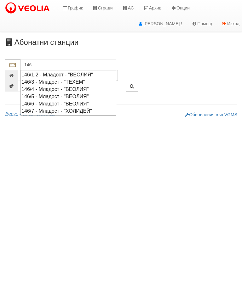
click at [52, 72] on div "146/1,2 - Младост - "ВЕОЛИЯ"" at bounding box center [68, 74] width 94 height 7
type input "146/1,2 - Младост - "ВЕОЛИЯ""
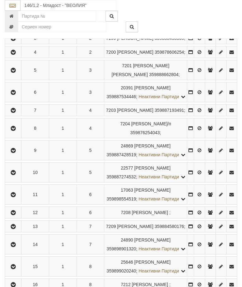
scroll to position [215, 0]
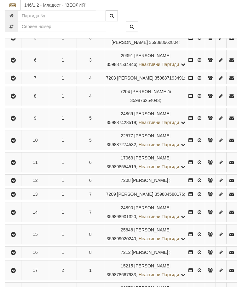
click at [11, 63] on icon "button" at bounding box center [13, 60] width 8 height 4
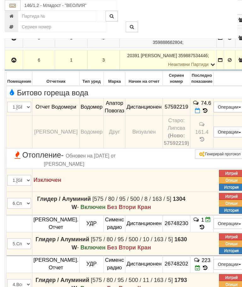
click at [209, 114] on span at bounding box center [205, 111] width 7 height 6
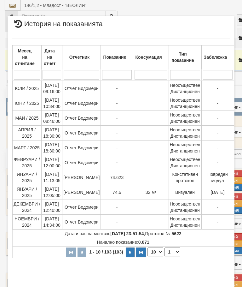
select select "10"
select select "1"
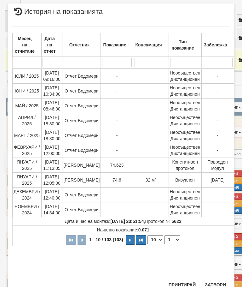
scroll to position [382, 0]
click at [217, 280] on button "Затвори" at bounding box center [215, 285] width 29 height 10
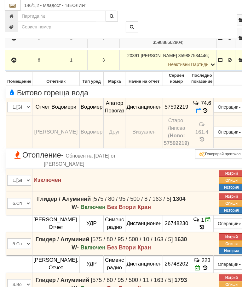
click at [16, 62] on icon "button" at bounding box center [14, 60] width 8 height 4
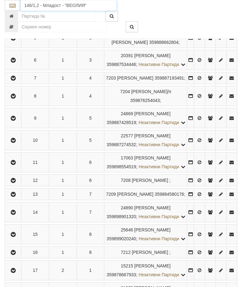
click at [65, 5] on input "146/1,2 - Младост - "ВЕОЛИЯ"" at bounding box center [69, 5] width 96 height 11
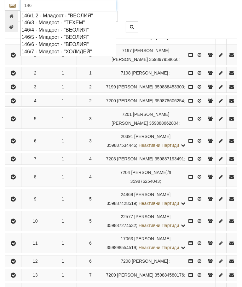
click at [58, 33] on div "146/5 - Младост - "ВЕОЛИЯ"" at bounding box center [68, 36] width 94 height 7
type input "146/5 - Младост - "ВЕОЛИЯ""
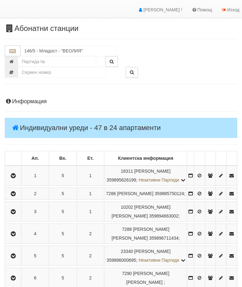
scroll to position [80, 0]
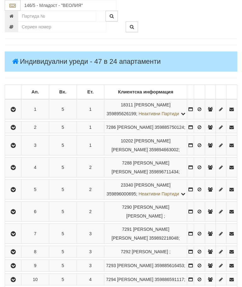
click at [15, 170] on icon "button" at bounding box center [13, 167] width 8 height 4
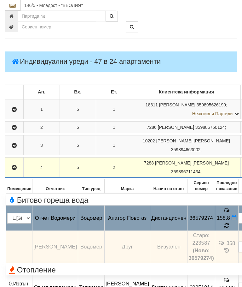
click at [225, 222] on span at bounding box center [227, 225] width 4 height 6
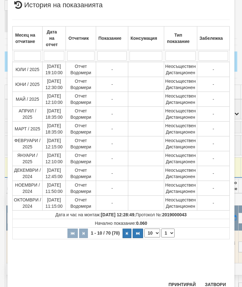
scroll to position [175, 0]
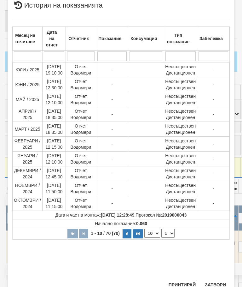
click at [166, 234] on select "1 2 3 4 5 6 7" at bounding box center [168, 233] width 13 height 9
select select "2"
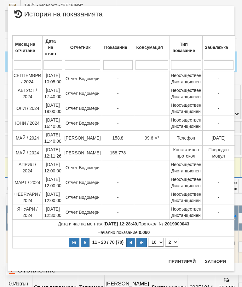
scroll to position [0, 0]
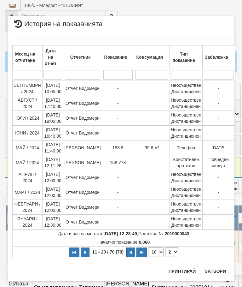
click at [216, 271] on button "Затвори" at bounding box center [215, 271] width 29 height 10
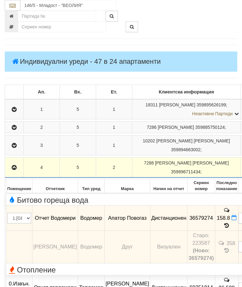
click at [15, 170] on icon "button" at bounding box center [14, 167] width 8 height 4
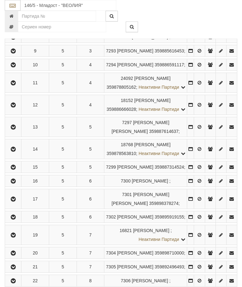
scroll to position [345, 0]
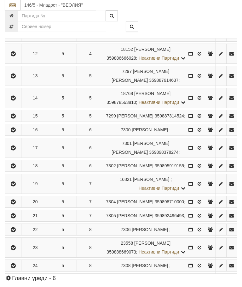
click at [16, 16] on icon "button" at bounding box center [13, 14] width 8 height 4
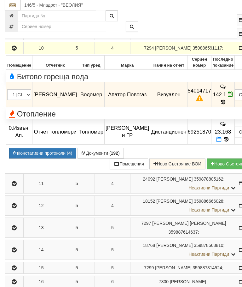
scroll to position [303, 0]
click at [220, 105] on icon at bounding box center [223, 101] width 7 height 5
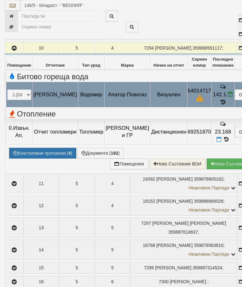
select select "10"
select select "1"
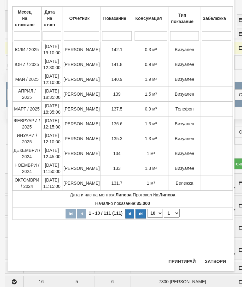
scroll to position [387, 0]
click at [213, 256] on button "Затвори" at bounding box center [215, 261] width 29 height 10
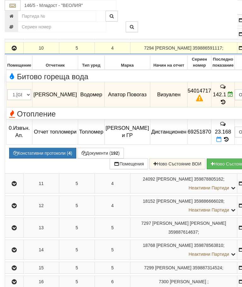
click at [42, 157] on button "Констативни протоколи ( 4 )" at bounding box center [42, 153] width 67 height 11
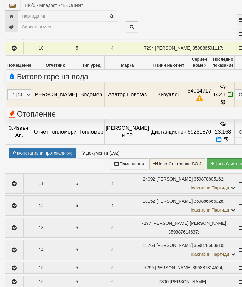
select select "10"
select select "1"
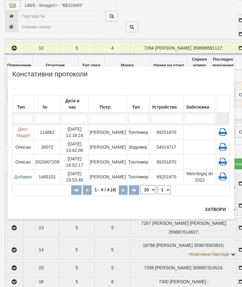
click at [109, 141] on td "[PERSON_NAME]" at bounding box center [108, 146] width 38 height 15
click at [217, 206] on button "Затвори" at bounding box center [215, 209] width 29 height 10
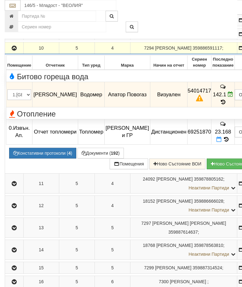
click at [12, 50] on icon "button" at bounding box center [14, 48] width 8 height 4
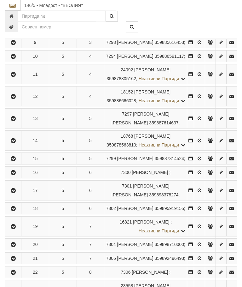
click at [12, 99] on icon "button" at bounding box center [13, 96] width 8 height 4
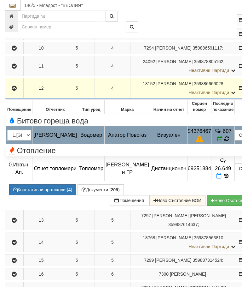
click at [224, 142] on icon at bounding box center [226, 139] width 5 height 6
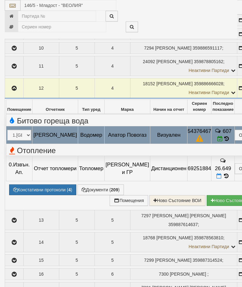
select select "10"
select select "1"
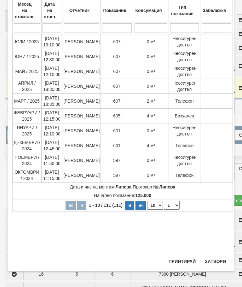
scroll to position [229, 0]
click at [213, 259] on button "Затвори" at bounding box center [215, 261] width 29 height 10
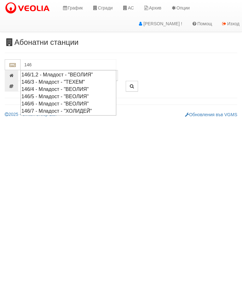
click at [80, 100] on div "146/6 - Младост - "ВЕОЛИЯ"" at bounding box center [68, 103] width 94 height 7
type input "146/6 - Младост - "ВЕОЛИЯ""
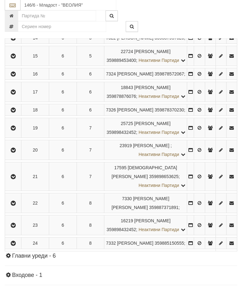
scroll to position [423, 0]
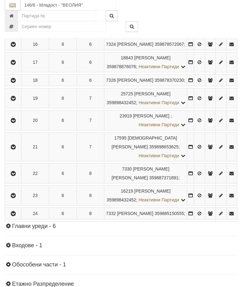
click at [14, 47] on icon "button" at bounding box center [13, 45] width 8 height 4
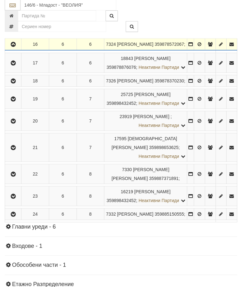
scroll to position [423, 0]
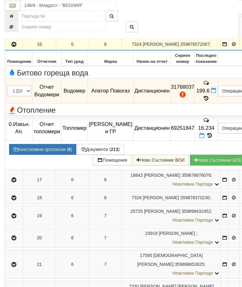
click at [210, 101] on icon at bounding box center [206, 98] width 7 height 5
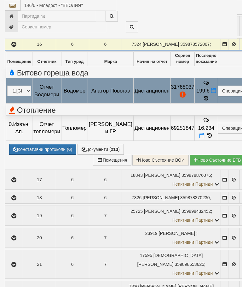
select select "10"
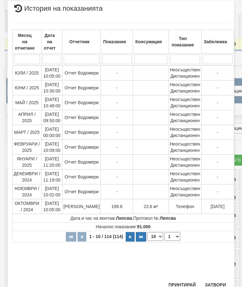
scroll to position [381, 0]
click at [173, 233] on select "1 2 3 4 5 6 7 8 9 10 11 12" at bounding box center [173, 236] width 16 height 9
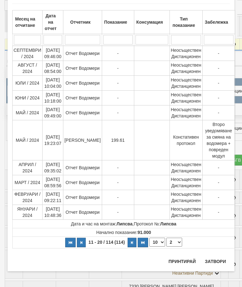
scroll to position [0, 0]
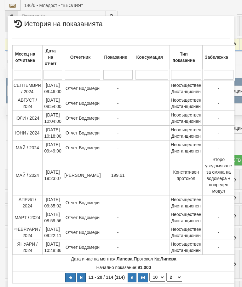
click at [175, 274] on select "1 2 3 4 5 6 7 8 9 10 11 12" at bounding box center [175, 277] width 16 height 9
select select "3"
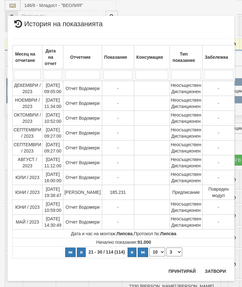
click at [213, 263] on div "Месец на отчитане Дата на отчет Отчетник Показание Консумация Тип показание Заб…" at bounding box center [121, 148] width 218 height 232
click at [216, 273] on button "Затвори" at bounding box center [215, 271] width 29 height 10
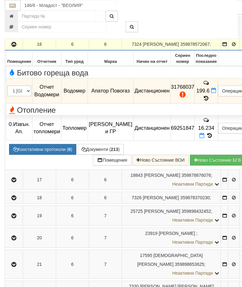
click at [14, 49] on button "button" at bounding box center [14, 43] width 16 height 9
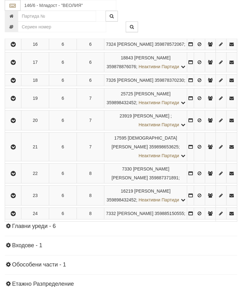
click at [216, 49] on button "button" at bounding box center [221, 43] width 10 height 9
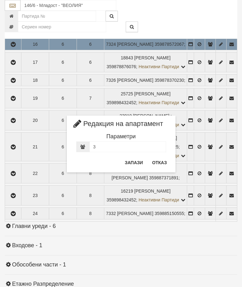
click at [162, 158] on button "Отказ" at bounding box center [160, 162] width 22 height 10
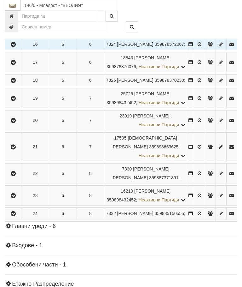
click at [15, 47] on icon "button" at bounding box center [13, 44] width 8 height 4
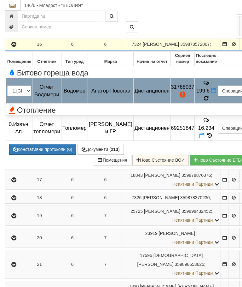
click at [210, 102] on icon at bounding box center [206, 98] width 7 height 7
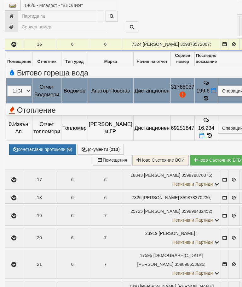
select select "10"
select select "1"
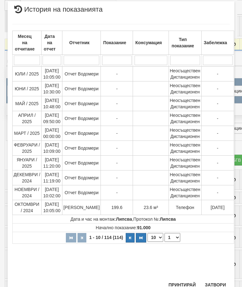
scroll to position [399, 0]
click at [216, 285] on button "Затвори" at bounding box center [215, 285] width 29 height 10
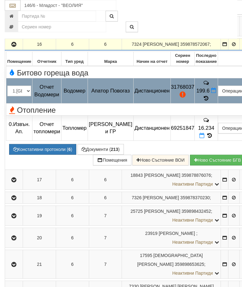
click at [0, 0] on button "Редакция / Протокол" at bounding box center [0, 0] width 0 height 0
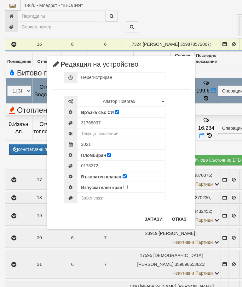
click at [182, 216] on button "Отказ" at bounding box center [179, 219] width 22 height 10
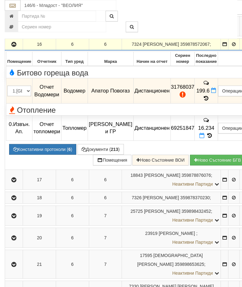
click at [12, 47] on icon "button" at bounding box center [14, 44] width 8 height 4
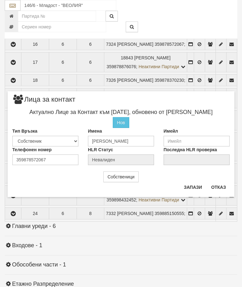
click at [219, 187] on button "Отказ" at bounding box center [219, 187] width 22 height 10
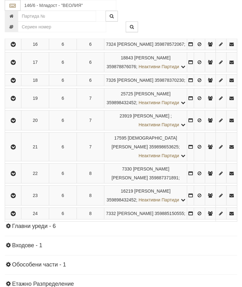
click at [15, 123] on icon "button" at bounding box center [13, 120] width 8 height 4
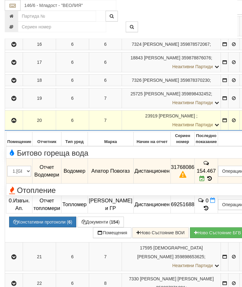
click at [207, 181] on span at bounding box center [203, 178] width 7 height 6
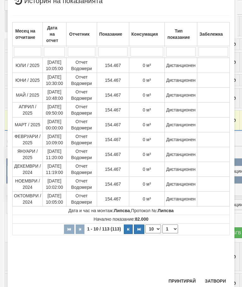
scroll to position [293, 0]
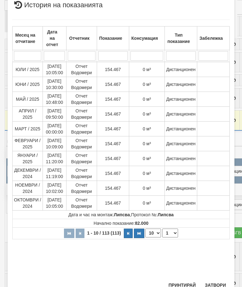
click at [218, 280] on button "Затвори" at bounding box center [215, 285] width 29 height 10
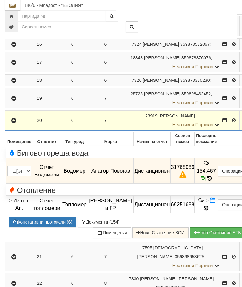
click at [12, 123] on icon "button" at bounding box center [14, 120] width 8 height 4
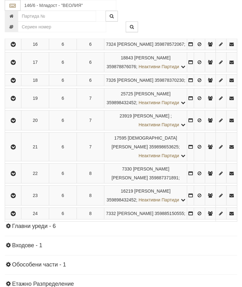
click at [19, 103] on button "button" at bounding box center [13, 97] width 14 height 9
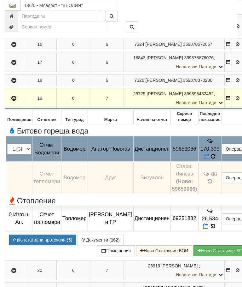
click at [216, 159] on icon at bounding box center [213, 157] width 5 height 6
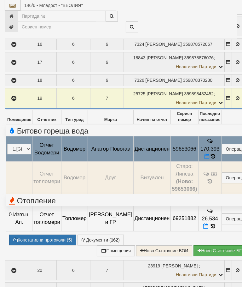
select select "10"
select select "1"
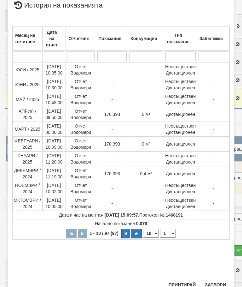
scroll to position [261, 0]
click at [218, 282] on button "Затвори" at bounding box center [215, 285] width 29 height 10
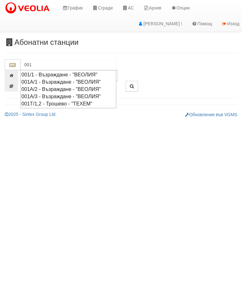
click at [62, 86] on div "001А/2 - Възраждане - "ВЕОЛИЯ"" at bounding box center [68, 88] width 94 height 7
type input "001А/2 - Възраждане - "ВЕОЛИЯ""
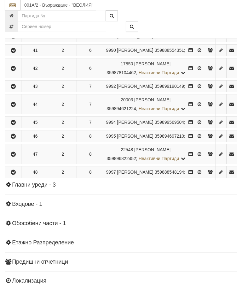
scroll to position [431, 0]
click at [11, 91] on button "button" at bounding box center [13, 85] width 14 height 9
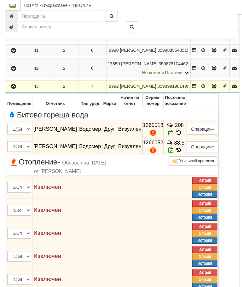
click at [180, 128] on span "208" at bounding box center [179, 125] width 9 height 6
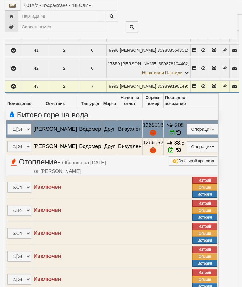
select select "10"
select select "1"
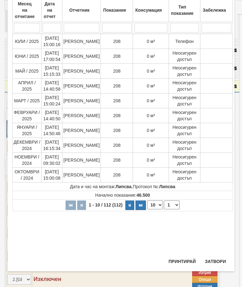
scroll to position [225, 0]
click at [215, 255] on div "× История на показанията Месец на отчитане Дата на отчет Отчетник Показание Кон…" at bounding box center [121, 120] width 227 height 302
click at [218, 260] on button "Затвори" at bounding box center [215, 261] width 29 height 10
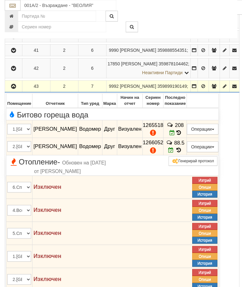
click at [16, 89] on icon "button" at bounding box center [14, 86] width 8 height 4
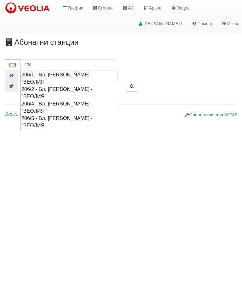
click at [69, 115] on div "206/5 - Вл. [PERSON_NAME] - "ВЕОЛИЯ"" at bounding box center [68, 122] width 94 height 15
type input "206/5 - Вл. [PERSON_NAME] - "ВЕОЛИЯ""
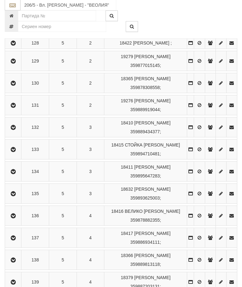
click at [12, 154] on button "button" at bounding box center [13, 149] width 14 height 9
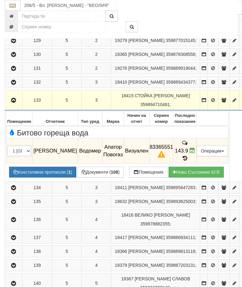
click at [189, 161] on icon at bounding box center [185, 158] width 7 height 5
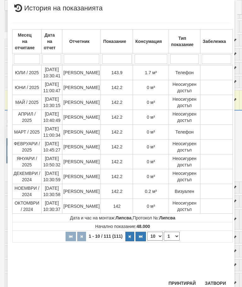
scroll to position [14, 0]
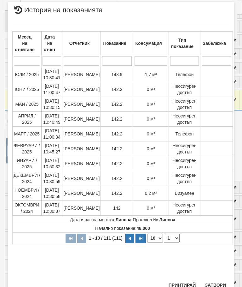
click at [215, 283] on button "Затвори" at bounding box center [215, 285] width 29 height 10
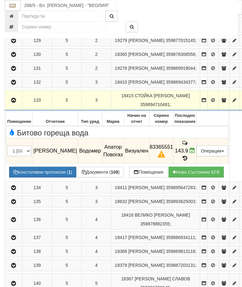
click at [15, 103] on icon "button" at bounding box center [14, 100] width 8 height 4
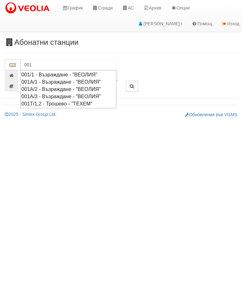
click at [50, 85] on div "001А/2 - Възраждане - "ВЕОЛИЯ"" at bounding box center [68, 88] width 94 height 7
type input "001А/2 - Възраждане - "ВЕОЛИЯ""
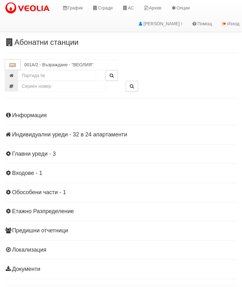
click at [74, 130] on div "Информация Параметри Брой Апартаменти: 24 Ползватели 06/2025 63 % 0 % 55" at bounding box center [121, 191] width 233 height 174
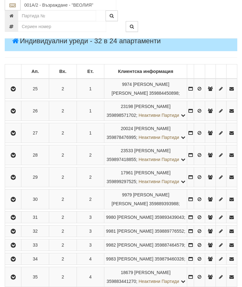
click at [10, 138] on button "button" at bounding box center [13, 132] width 14 height 9
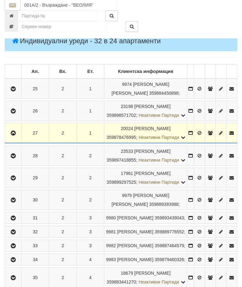
scroll to position [101, 0]
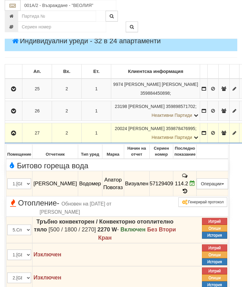
click at [12, 134] on icon "button" at bounding box center [14, 133] width 8 height 4
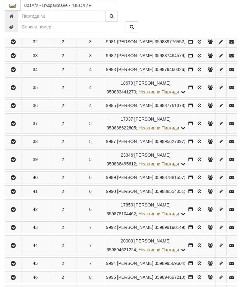
scroll to position [328, 0]
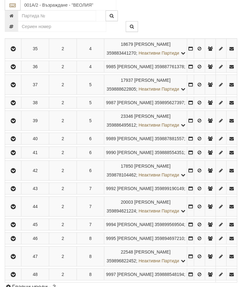
click at [11, 105] on icon "button" at bounding box center [13, 103] width 8 height 4
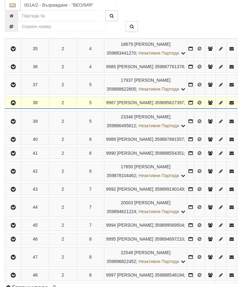
scroll to position [329, 0]
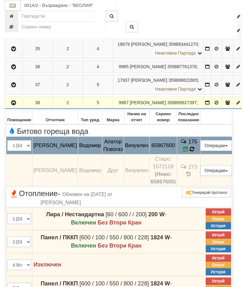
click at [194, 152] on icon at bounding box center [192, 148] width 4 height 5
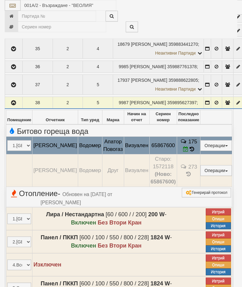
select select "10"
select select "1"
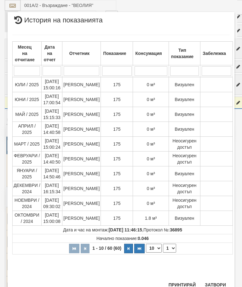
scroll to position [269, 0]
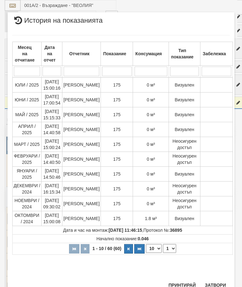
click at [214, 284] on button "Затвори" at bounding box center [215, 285] width 29 height 10
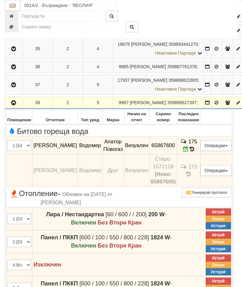
click at [14, 105] on icon "button" at bounding box center [14, 103] width 8 height 4
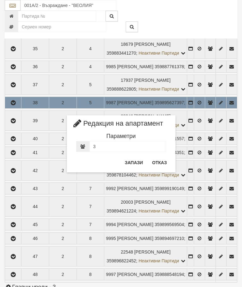
click at [157, 161] on button "Отказ" at bounding box center [160, 162] width 22 height 10
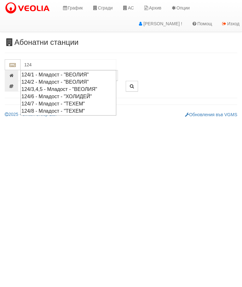
click at [65, 87] on div "124/3,4,5 - Младост - "ВЕОЛИЯ"" at bounding box center [68, 88] width 94 height 7
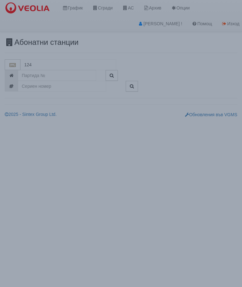
type input "124/3,4,5 - Младост - "ВЕОЛИЯ""
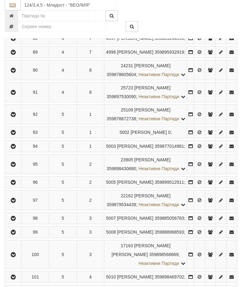
scroll to position [874, 0]
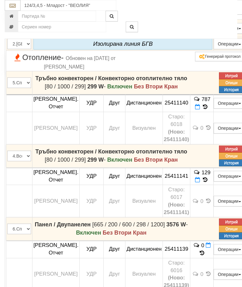
scroll to position [794, 0]
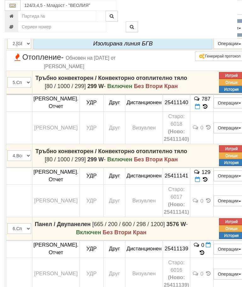
click at [209, 34] on icon at bounding box center [205, 32] width 6 height 6
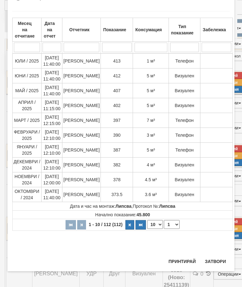
scroll to position [600, 0]
click at [215, 257] on button "Затвори" at bounding box center [215, 261] width 29 height 10
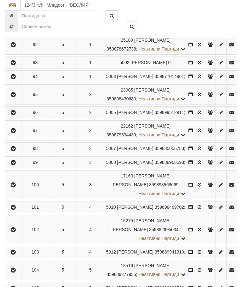
scroll to position [928, 0]
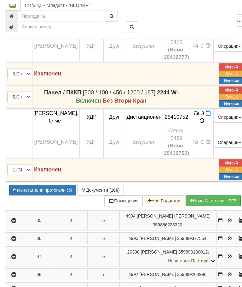
scroll to position [933, 0]
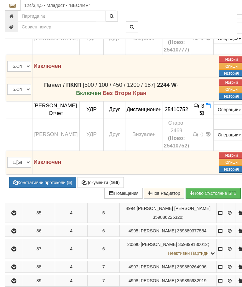
click at [44, 188] on button "Констативни протоколи ( 5 )" at bounding box center [42, 182] width 67 height 11
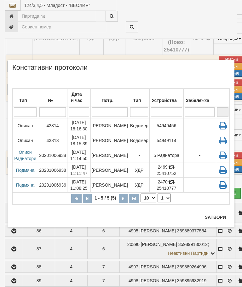
scroll to position [956, 0]
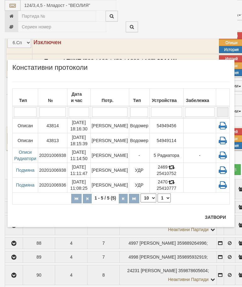
click at [134, 140] on td "Водомер" at bounding box center [139, 140] width 21 height 15
click at [214, 213] on button "Затвори" at bounding box center [215, 217] width 29 height 10
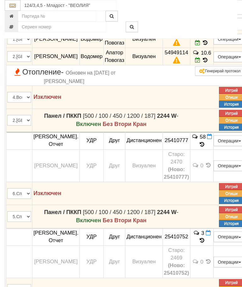
scroll to position [806, 0]
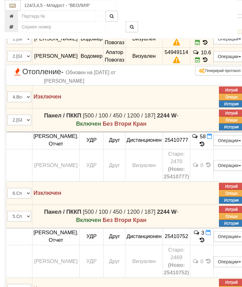
click at [209, 45] on icon at bounding box center [205, 42] width 7 height 5
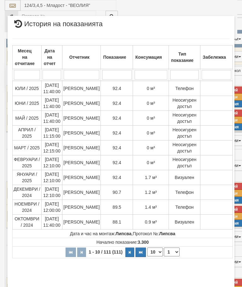
select select "10"
select select "1"
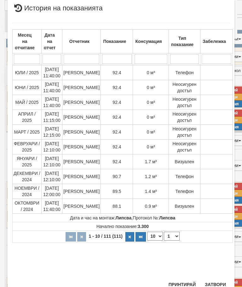
scroll to position [359, 0]
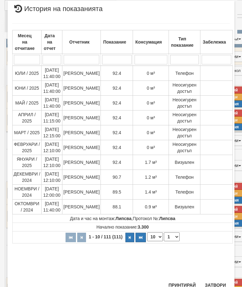
click at [215, 280] on button "Затвори" at bounding box center [215, 285] width 29 height 10
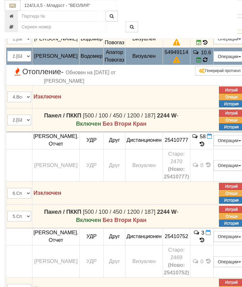
click at [209, 63] on icon at bounding box center [205, 59] width 7 height 7
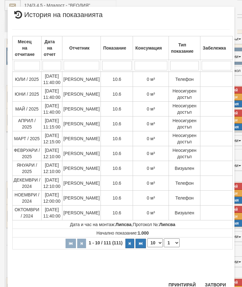
scroll to position [474, 0]
click at [211, 282] on button "Затвори" at bounding box center [215, 285] width 29 height 10
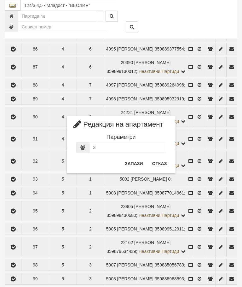
click at [158, 161] on button "Отказ" at bounding box center [160, 163] width 22 height 10
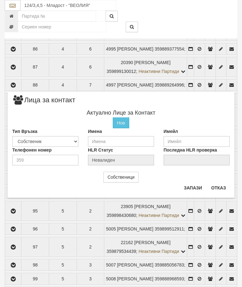
click at [220, 185] on button "Отказ" at bounding box center [219, 188] width 22 height 10
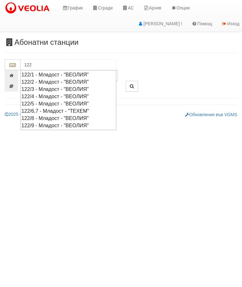
click at [56, 100] on div "122/5 - Младост - "ВЕОЛИЯ"" at bounding box center [68, 103] width 94 height 7
type input "122/5 - Младост - "ВЕОЛИЯ""
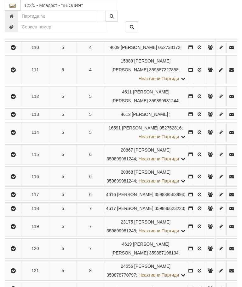
scroll to position [321, 0]
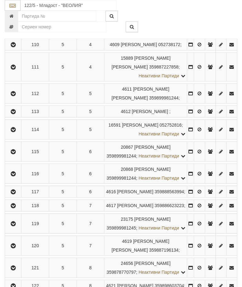
click at [12, 96] on icon "button" at bounding box center [13, 93] width 8 height 4
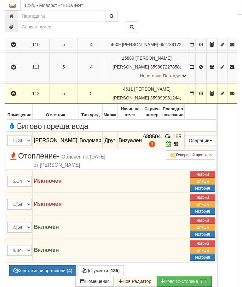
click at [6, 98] on button "button" at bounding box center [13, 93] width 15 height 9
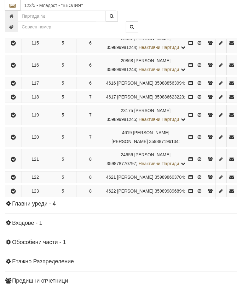
scroll to position [438, 0]
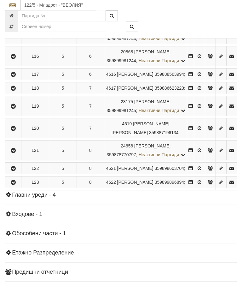
click at [15, 59] on icon "button" at bounding box center [13, 57] width 8 height 4
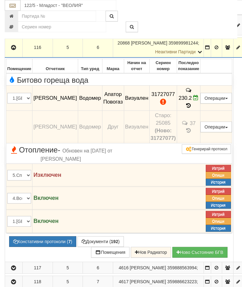
click at [9, 52] on button "button" at bounding box center [13, 47] width 15 height 9
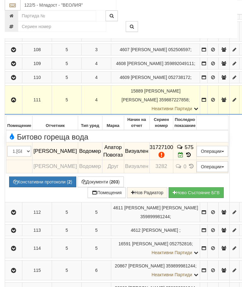
click at [16, 105] on button "button" at bounding box center [13, 99] width 15 height 9
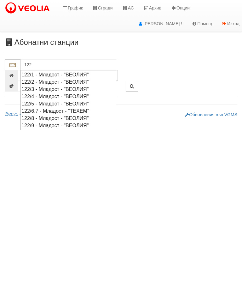
click at [60, 100] on div "122/5 - Младост - "ВЕОЛИЯ"" at bounding box center [68, 103] width 94 height 7
type input "122/5 - Младост - "ВЕОЛИЯ""
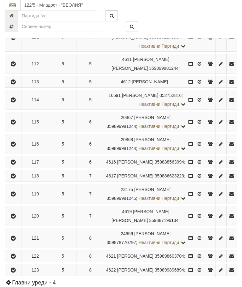
click at [6, 87] on button "button" at bounding box center [13, 81] width 14 height 9
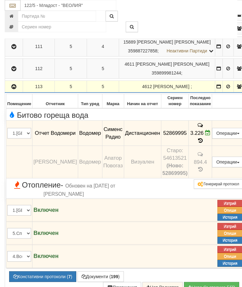
scroll to position [328, 0]
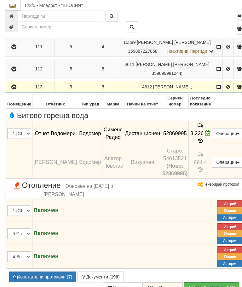
click at [16, 89] on icon "button" at bounding box center [14, 87] width 8 height 4
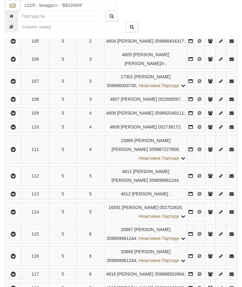
scroll to position [239, 0]
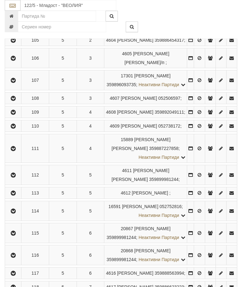
click at [14, 61] on icon "button" at bounding box center [13, 58] width 8 height 4
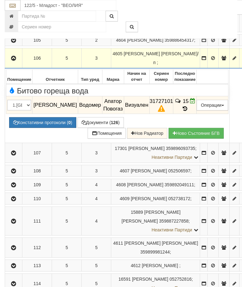
click at [41, 128] on button "Констативни протоколи ( 0 )" at bounding box center [42, 122] width 67 height 11
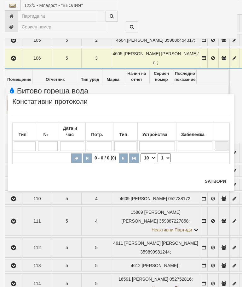
click at [216, 176] on button "Затвори" at bounding box center [215, 181] width 29 height 10
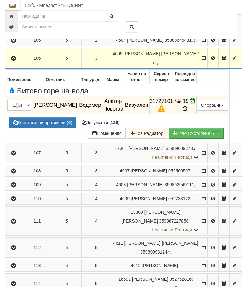
click at [15, 61] on icon "button" at bounding box center [14, 58] width 8 height 4
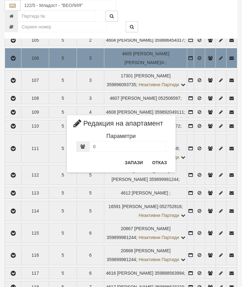
click at [162, 164] on button "Отказ" at bounding box center [160, 162] width 22 height 10
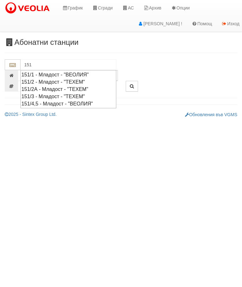
click at [83, 100] on div "151/4,5 - Младост - "ВЕОЛИЯ"" at bounding box center [68, 103] width 94 height 7
type input "151/4,5 - Младост - "ВЕОЛИЯ""
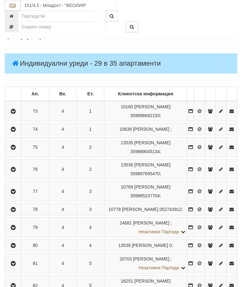
scroll to position [66, 0]
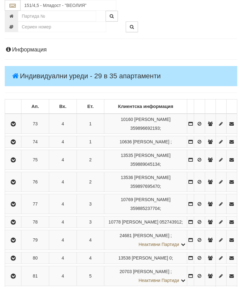
click at [15, 144] on icon "button" at bounding box center [13, 142] width 8 height 4
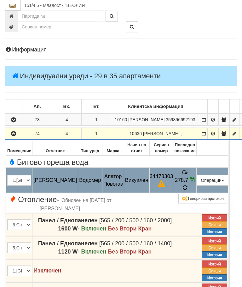
click at [187, 186] on icon at bounding box center [185, 188] width 5 height 6
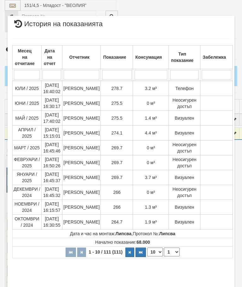
select select "10"
select select "1"
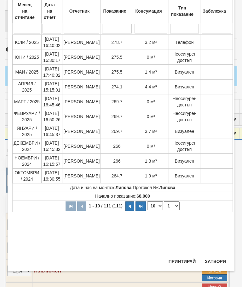
scroll to position [240, 0]
click at [220, 257] on button "Затвори" at bounding box center [215, 261] width 29 height 10
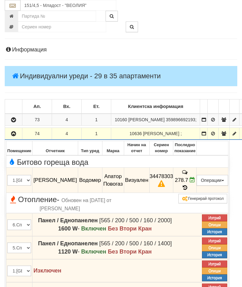
click at [13, 136] on icon "button" at bounding box center [14, 134] width 8 height 4
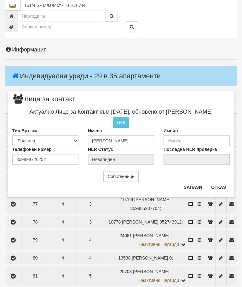
click at [218, 185] on button "Отказ" at bounding box center [219, 187] width 22 height 10
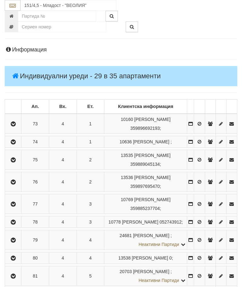
click at [13, 143] on icon "button" at bounding box center [13, 142] width 8 height 4
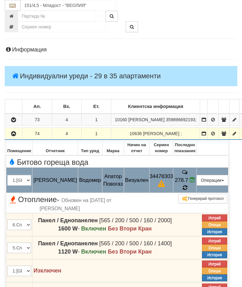
click at [187, 185] on icon at bounding box center [185, 188] width 5 height 6
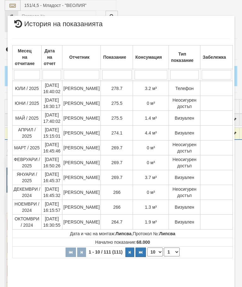
select select "10"
select select "1"
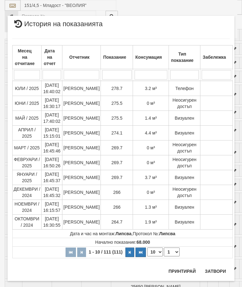
scroll to position [347, 6]
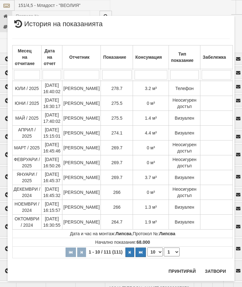
click at [217, 266] on button "Затвори" at bounding box center [215, 271] width 29 height 10
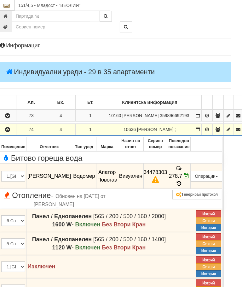
scroll to position [36, 6]
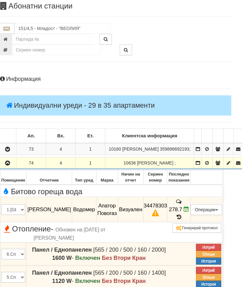
click at [9, 165] on icon "button" at bounding box center [8, 163] width 8 height 4
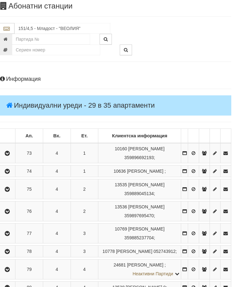
scroll to position [36, 2]
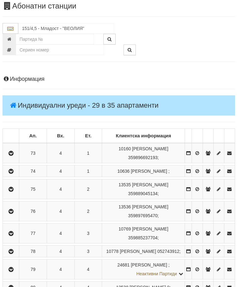
click at [12, 215] on button "button" at bounding box center [11, 210] width 14 height 9
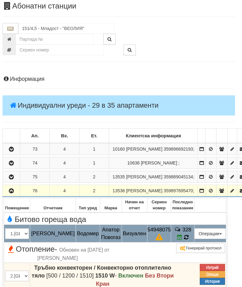
click at [188, 232] on span "328" at bounding box center [187, 230] width 9 height 6
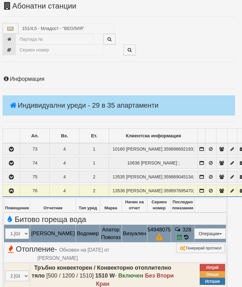
select select "10"
select select "1"
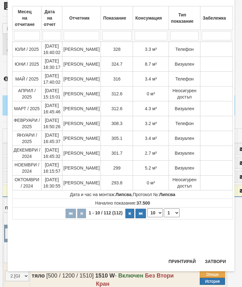
scroll to position [380, 0]
click at [215, 258] on button "Затвори" at bounding box center [215, 261] width 29 height 10
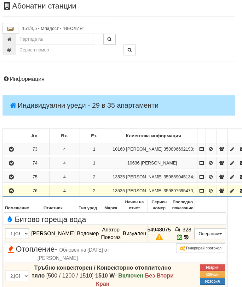
click at [13, 193] on icon "button" at bounding box center [12, 191] width 8 height 4
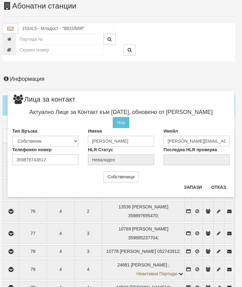
click at [219, 185] on button "Отказ" at bounding box center [219, 187] width 22 height 10
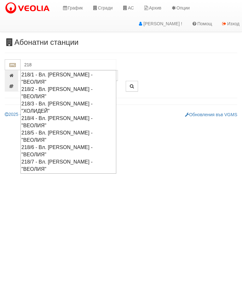
click at [76, 74] on div "218/1 - Вл. [PERSON_NAME] - "ВЕОЛИЯ"" at bounding box center [68, 78] width 94 height 15
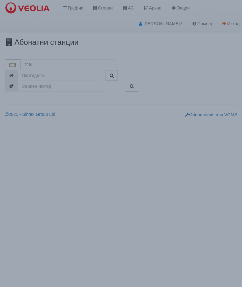
type input "218/1 - Вл. [PERSON_NAME] - "ВЕОЛИЯ""
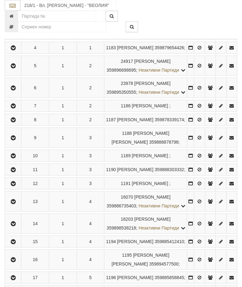
scroll to position [201, 0]
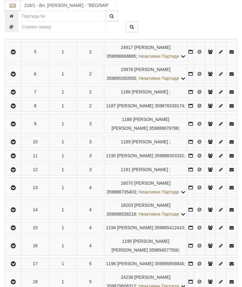
click at [11, 76] on icon "button" at bounding box center [13, 74] width 8 height 4
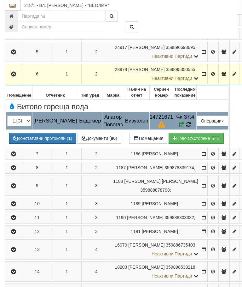
click at [191, 127] on icon at bounding box center [188, 124] width 5 height 6
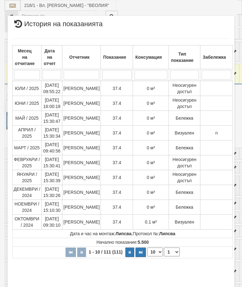
select select "10"
select select "1"
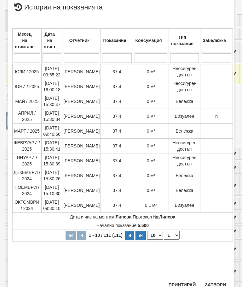
scroll to position [340, 0]
click at [216, 280] on button "Затвори" at bounding box center [215, 285] width 29 height 10
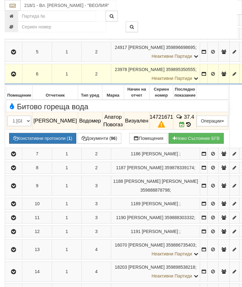
click at [12, 76] on icon "button" at bounding box center [14, 74] width 8 height 4
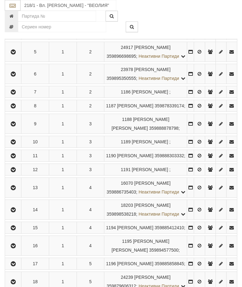
click at [12, 97] on button "button" at bounding box center [13, 91] width 14 height 9
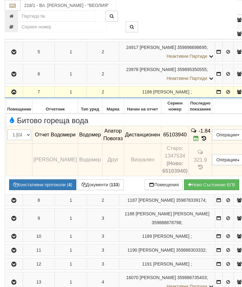
click at [208, 141] on icon at bounding box center [204, 138] width 7 height 5
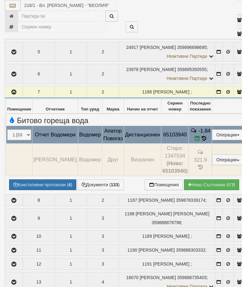
select select "10"
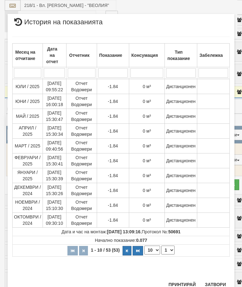
scroll to position [242, 0]
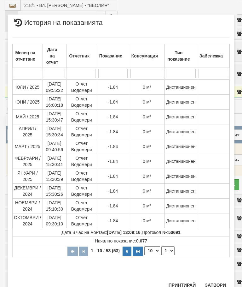
click at [169, 247] on select "1 2 3 4 5 6" at bounding box center [168, 250] width 13 height 9
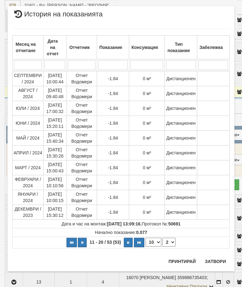
scroll to position [0, 0]
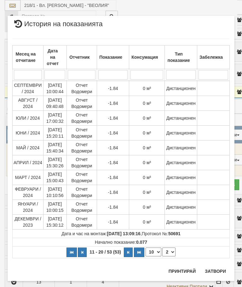
click at [171, 250] on select "1 2 3 4 5 6" at bounding box center [168, 251] width 13 height 9
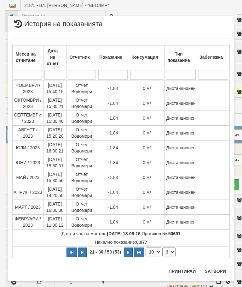
click at [172, 250] on select "1 2 3 4 5 6" at bounding box center [168, 251] width 13 height 9
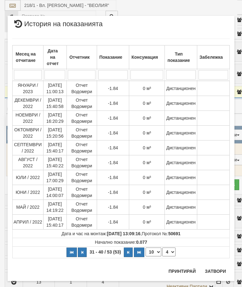
click at [172, 250] on select "1 2 3 4 5 6" at bounding box center [168, 251] width 13 height 9
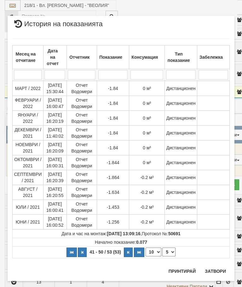
click at [170, 250] on select "1 2 3 4 5 6" at bounding box center [168, 251] width 13 height 9
select select "6"
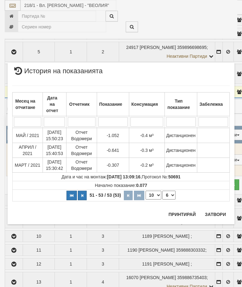
click at [214, 209] on button "Затвори" at bounding box center [215, 214] width 29 height 10
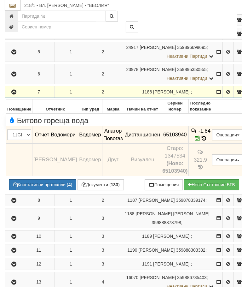
click at [12, 94] on icon "button" at bounding box center [14, 92] width 8 height 4
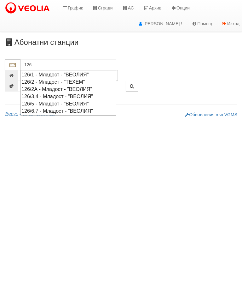
click at [59, 93] on div "126/3,4 - Младост - "ВЕОЛИЯ"" at bounding box center [68, 96] width 94 height 7
type input "126/3,4 - Младост - "ВЕОЛИЯ""
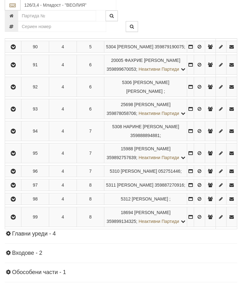
scroll to position [915, 0]
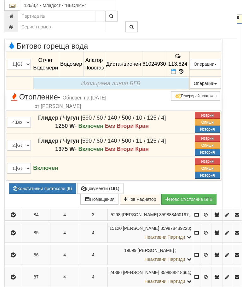
scroll to position [788, 0]
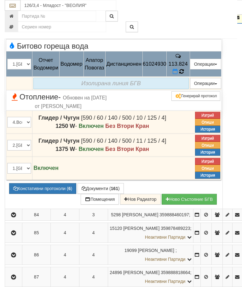
click at [184, 74] on icon at bounding box center [181, 71] width 5 height 6
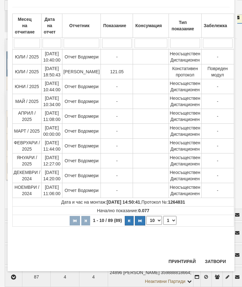
scroll to position [402, 0]
click at [214, 257] on button "Затвори" at bounding box center [215, 261] width 29 height 10
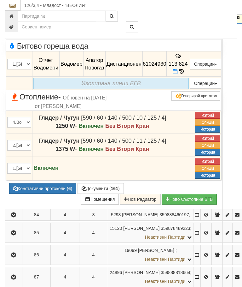
click at [10, 20] on icon "button" at bounding box center [14, 17] width 8 height 4
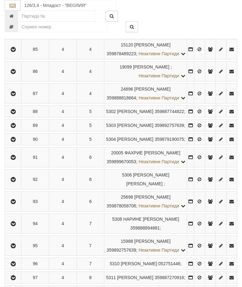
click at [15, 34] on icon "button" at bounding box center [13, 31] width 8 height 4
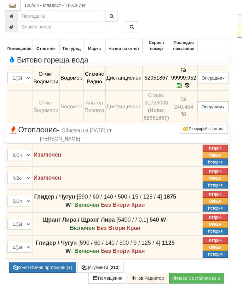
click at [15, 34] on icon "button" at bounding box center [14, 31] width 8 height 4
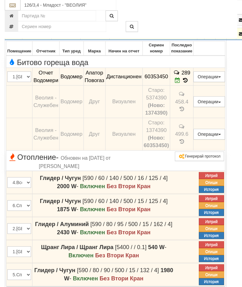
scroll to position [744, 0]
click at [189, 83] on icon at bounding box center [185, 80] width 7 height 5
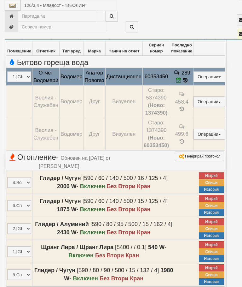
select select "10"
select select "1"
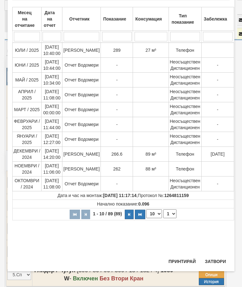
scroll to position [311, 0]
click at [214, 261] on button "Затвори" at bounding box center [215, 261] width 29 height 10
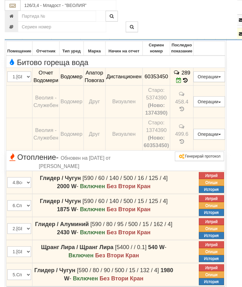
click at [14, 36] on icon "button" at bounding box center [14, 34] width 8 height 4
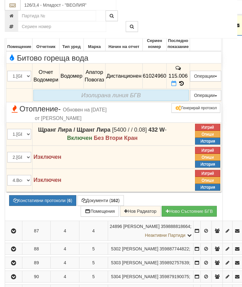
scroll to position [834, 0]
click at [185, 86] on icon at bounding box center [181, 83] width 7 height 5
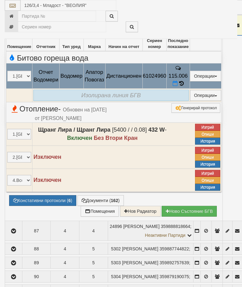
select select "10"
select select "1"
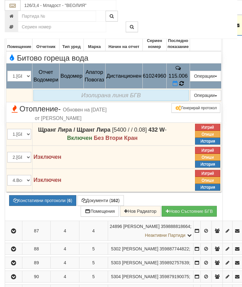
click at [185, 87] on icon at bounding box center [181, 83] width 7 height 7
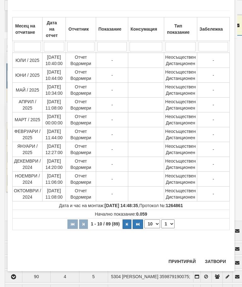
scroll to position [445, 0]
click at [172, 223] on select "1 2 3 4 5 6 7 8 9" at bounding box center [168, 223] width 13 height 9
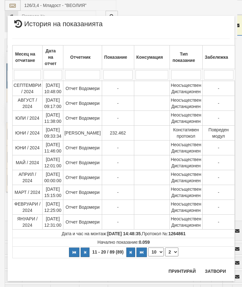
scroll to position [0, 0]
click at [171, 251] on select "1 2 3 4 5 6 7 8 9" at bounding box center [171, 251] width 13 height 9
select select "3"
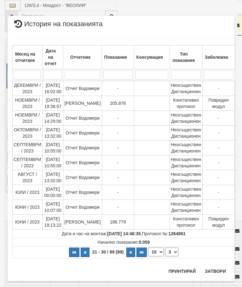
click at [215, 267] on button "Затвори" at bounding box center [215, 271] width 29 height 10
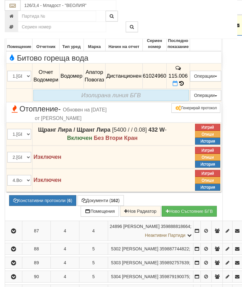
click at [21, 30] on button "button" at bounding box center [13, 25] width 15 height 9
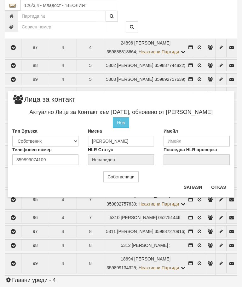
click at [220, 187] on button "Отказ" at bounding box center [219, 187] width 22 height 10
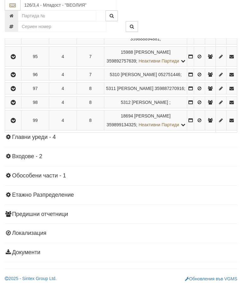
scroll to position [1015, 0]
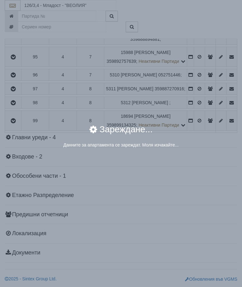
click at [199, 113] on div "× Зареждане... Данните за апартамента се зареждат. Моля изчакайте..." at bounding box center [121, 79] width 237 height 159
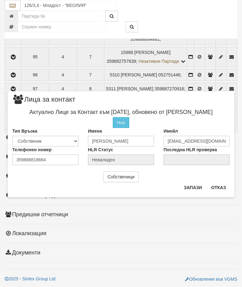
click at [216, 183] on button "Отказ" at bounding box center [219, 187] width 22 height 10
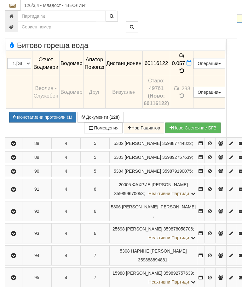
scroll to position [869, 0]
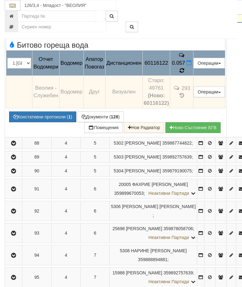
click at [184, 73] on icon at bounding box center [182, 70] width 4 height 5
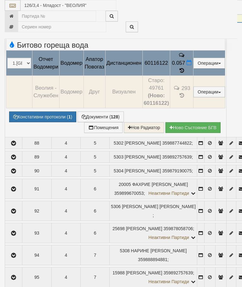
select select "10"
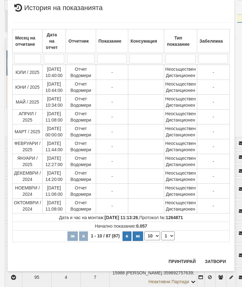
scroll to position [564, 0]
click at [169, 233] on select "1 2 3 4 5 6 7 8 9" at bounding box center [168, 235] width 13 height 9
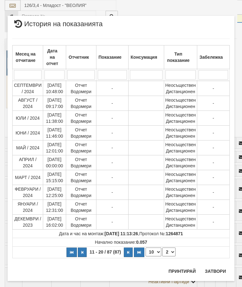
scroll to position [0, 0]
click at [172, 252] on select "1 2 3 4 5 6 7 8 9" at bounding box center [168, 251] width 13 height 9
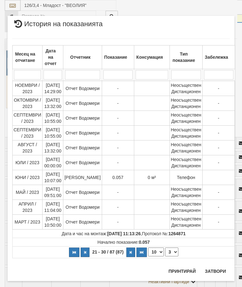
click at [173, 249] on select "1 2 3 4 5 6 7 8 9" at bounding box center [171, 251] width 13 height 9
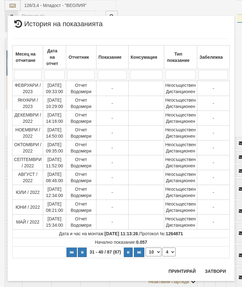
click at [171, 250] on select "1 2 3 4 5 6 7 8 9" at bounding box center [168, 251] width 13 height 9
select select "5"
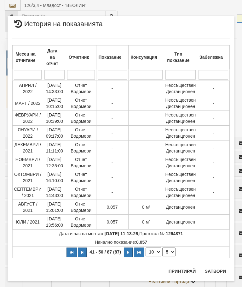
click at [219, 269] on button "Затвори" at bounding box center [215, 271] width 29 height 10
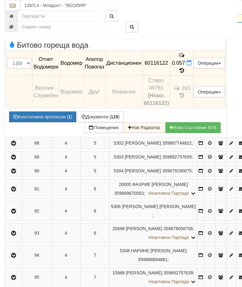
click at [14, 15] on icon "button" at bounding box center [14, 12] width 8 height 4
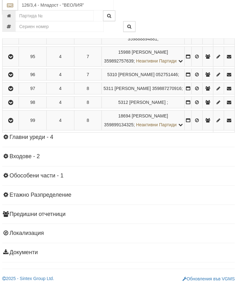
scroll to position [1087, 2]
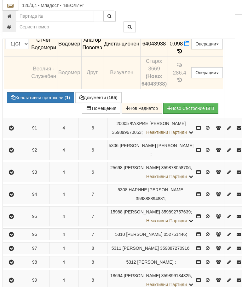
scroll to position [931, 2]
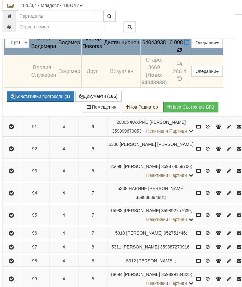
click at [183, 53] on icon at bounding box center [180, 49] width 7 height 7
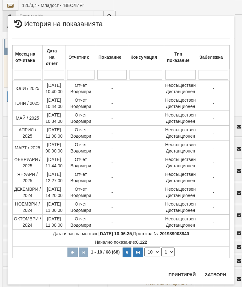
click at [169, 250] on select "1 2 3 4 5 6 7" at bounding box center [168, 251] width 13 height 9
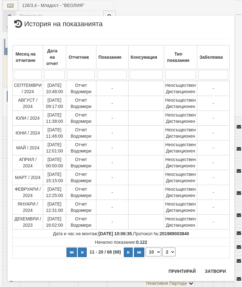
click at [173, 251] on select "1 2 3 4 5 6 7" at bounding box center [168, 251] width 13 height 9
select select "3"
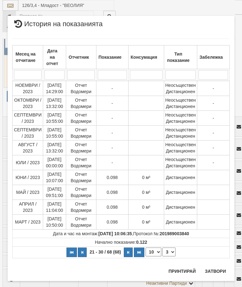
click at [217, 269] on button "Затвори" at bounding box center [215, 271] width 29 height 10
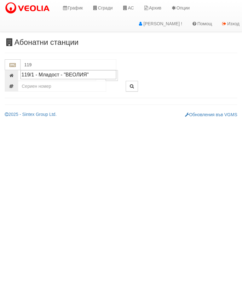
click at [85, 75] on div "119/1 - Младост - "ВЕОЛИЯ"" at bounding box center [68, 74] width 94 height 7
type input "119/1 - Младост - "ВЕОЛИЯ""
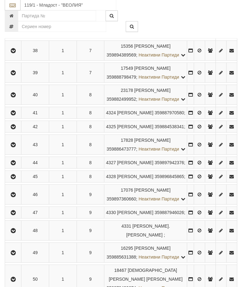
scroll to position [901, 0]
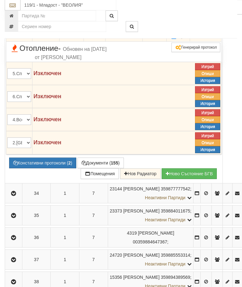
scroll to position [846, 0]
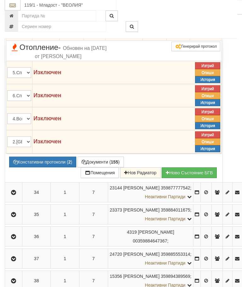
click at [188, 31] on span "172.281" at bounding box center [178, 28] width 19 height 6
click at [185, 38] on span at bounding box center [181, 35] width 7 height 6
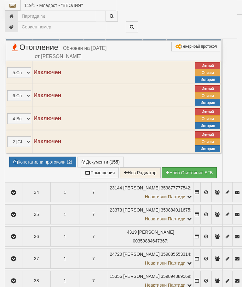
select select "10"
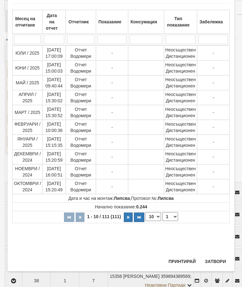
scroll to position [451, 0]
click at [174, 216] on select "1 2 3 4 5 6 7 8 9 10 11 12" at bounding box center [170, 216] width 16 height 9
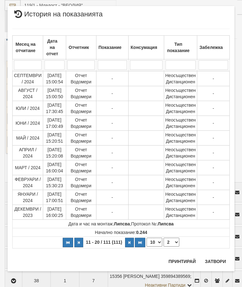
scroll to position [0, 0]
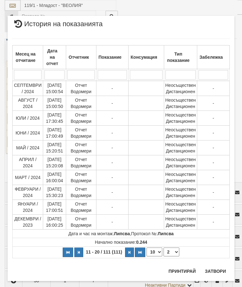
click at [173, 252] on select "1 2 3 4 5 6 7 8 9 10 11 12" at bounding box center [172, 251] width 16 height 9
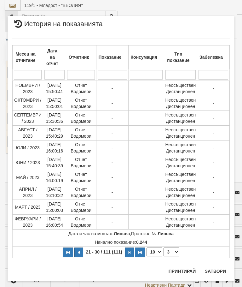
click at [174, 252] on select "1 2 3 4 5 6 7 8 9 10 11 12" at bounding box center [172, 251] width 16 height 9
select select "4"
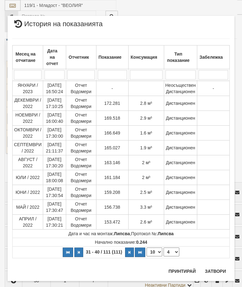
click at [217, 267] on button "Затвори" at bounding box center [215, 271] width 29 height 10
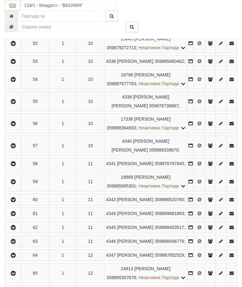
scroll to position [1221, 0]
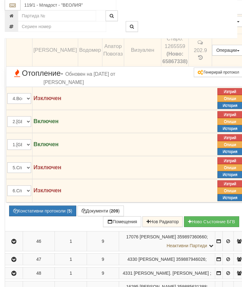
scroll to position [1048, 0]
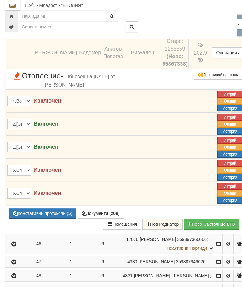
click at [207, 34] on icon at bounding box center [204, 31] width 7 height 6
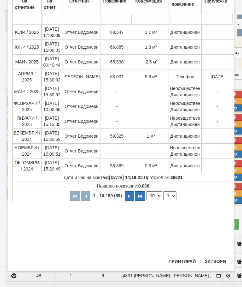
scroll to position [56, 0]
click at [215, 253] on div "Месец на отчитане Дата на отчет Отчетник Показание Консумация Тип показание Заб…" at bounding box center [121, 115] width 218 height 279
click at [215, 266] on button "Затвори" at bounding box center [215, 261] width 29 height 10
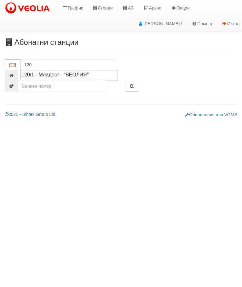
click at [75, 74] on div "120/1 - Младост - "ВЕОЛИЯ"" at bounding box center [68, 74] width 94 height 7
type input "120/1 - Младост - "ВЕОЛИЯ""
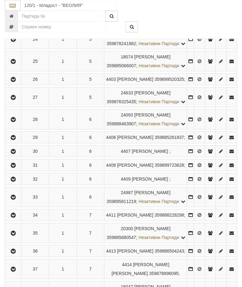
scroll to position [615, 0]
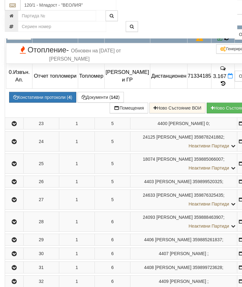
scroll to position [597, 0]
click at [224, 41] on icon at bounding box center [227, 38] width 6 height 7
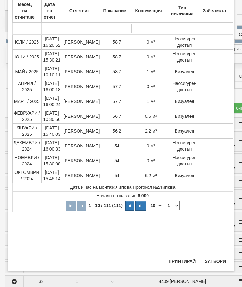
scroll to position [234, 0]
click at [217, 255] on div "Месец на отчитане Дата на отчет Отчетник Показание Консумация Тип показание Заб…" at bounding box center [121, 120] width 218 height 269
click at [216, 264] on button "Затвори" at bounding box center [215, 261] width 29 height 10
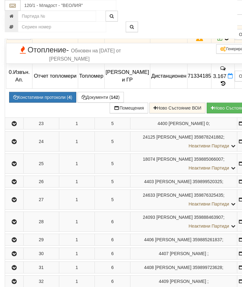
click at [47, 103] on button "Констативни протоколи ( 4 )" at bounding box center [42, 97] width 67 height 11
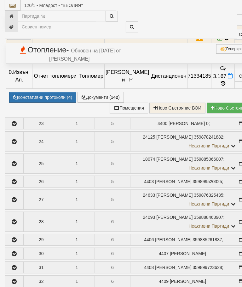
select select "10"
select select "1"
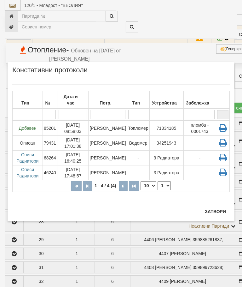
click at [111, 137] on td "[PERSON_NAME]" at bounding box center [108, 142] width 38 height 15
click at [217, 208] on button "Затвори" at bounding box center [215, 211] width 29 height 10
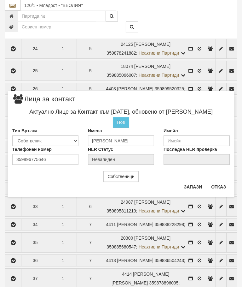
click at [226, 186] on button "Отказ" at bounding box center [219, 187] width 22 height 10
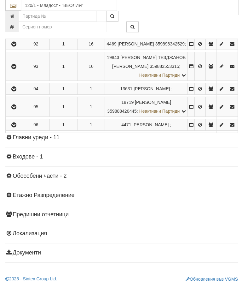
scroll to position [2175, 0]
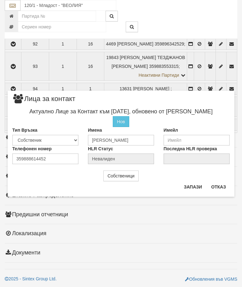
click at [221, 184] on button "Отказ" at bounding box center [219, 187] width 22 height 10
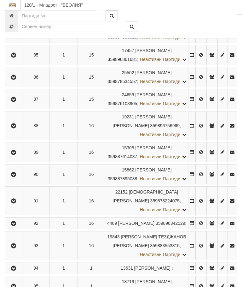
scroll to position [1827, 0]
click at [0, 0] on button "Редакция / Протокол" at bounding box center [0, 0] width 0 height 0
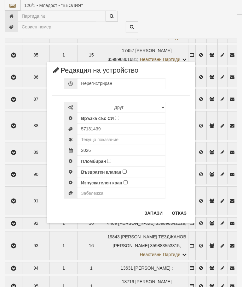
click at [200, 16] on div "× Редакция на устройство Нерегистриран Избери Марка и модел Апатор Повогаз Друг…" at bounding box center [121, 111] width 158 height 223
click at [179, 210] on button "Отказ" at bounding box center [179, 213] width 22 height 10
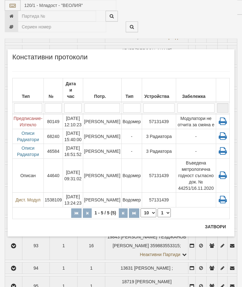
click at [121, 116] on td "Водомер" at bounding box center [131, 121] width 21 height 15
click at [217, 228] on button "Затвори" at bounding box center [215, 226] width 29 height 10
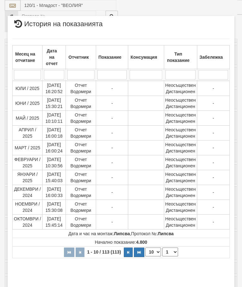
click at [171, 255] on select "1 2 3 4 5 6 7 8 9 10 11 12" at bounding box center [170, 251] width 16 height 9
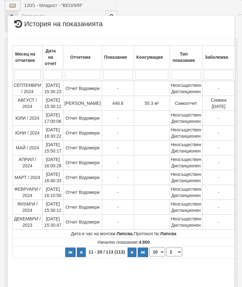
select select "2"
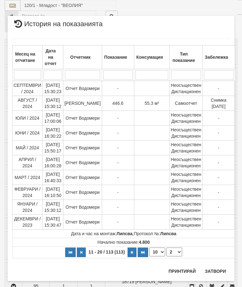
click at [216, 266] on button "Затвори" at bounding box center [215, 271] width 29 height 10
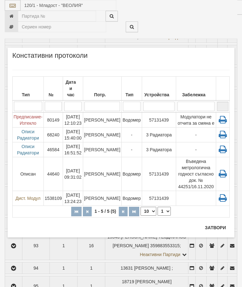
click at [213, 223] on button "Затвори" at bounding box center [215, 227] width 29 height 10
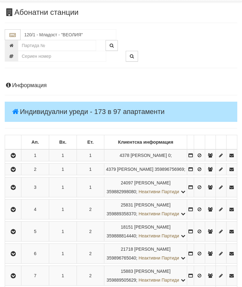
scroll to position [0, 0]
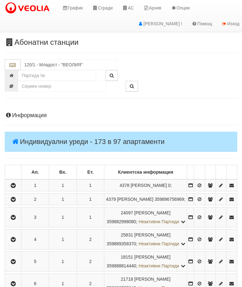
click at [15, 185] on button "button" at bounding box center [13, 184] width 14 height 9
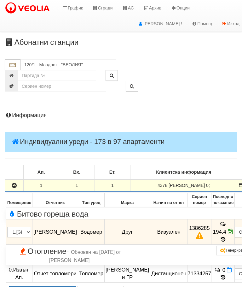
click at [14, 183] on icon "button" at bounding box center [14, 185] width 8 height 4
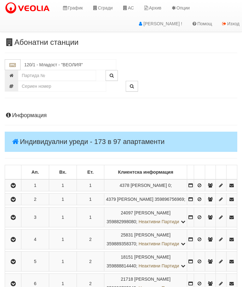
click at [14, 202] on icon "button" at bounding box center [13, 199] width 8 height 4
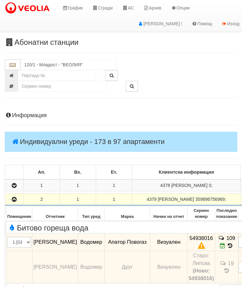
click at [14, 200] on icon "button" at bounding box center [14, 199] width 8 height 4
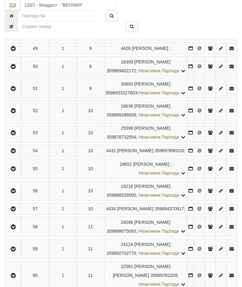
scroll to position [1040, 0]
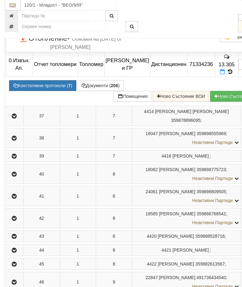
scroll to position [868, 0]
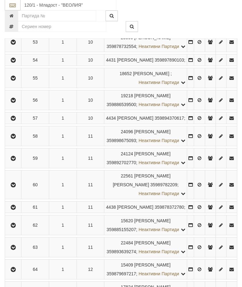
scroll to position [1130, 0]
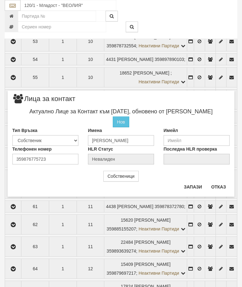
click at [215, 184] on button "Отказ" at bounding box center [219, 187] width 22 height 10
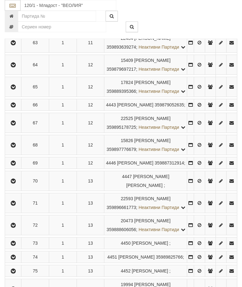
scroll to position [1369, 0]
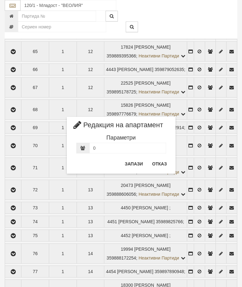
click at [162, 162] on button "Отказ" at bounding box center [160, 164] width 22 height 10
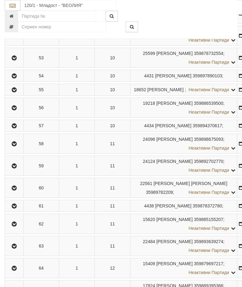
scroll to position [1120, 0]
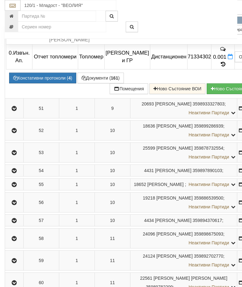
click at [221, 22] on span at bounding box center [223, 19] width 4 height 6
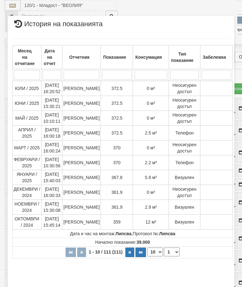
select select "10"
select select "1"
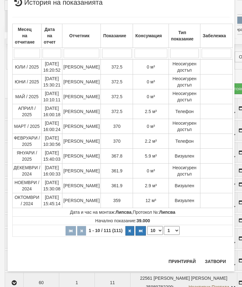
scroll to position [669, 0]
click at [215, 256] on button "Затвори" at bounding box center [215, 261] width 29 height 10
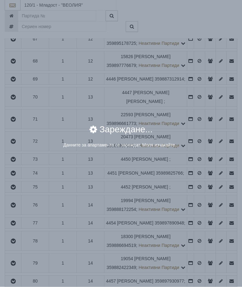
scroll to position [1418, 0]
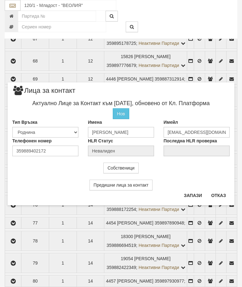
click at [212, 192] on button "Отказ" at bounding box center [219, 195] width 22 height 10
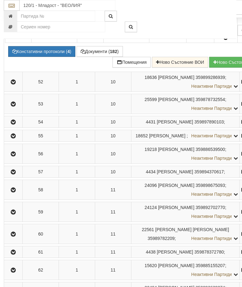
scroll to position [1203, 1]
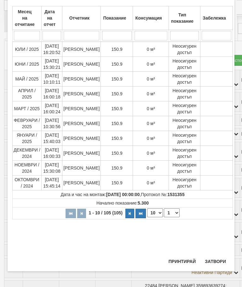
scroll to position [355, 0]
click at [216, 256] on button "Затвори" at bounding box center [215, 261] width 29 height 10
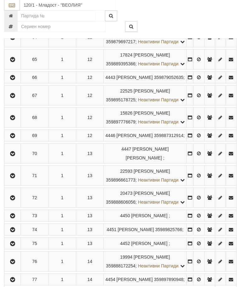
scroll to position [1391, 1]
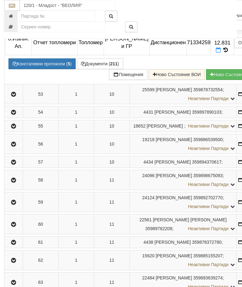
scroll to position [1178, 1]
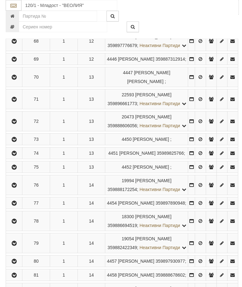
scroll to position [1497, 0]
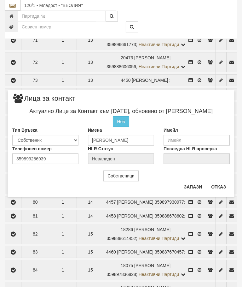
click at [218, 184] on button "Отказ" at bounding box center [219, 187] width 22 height 10
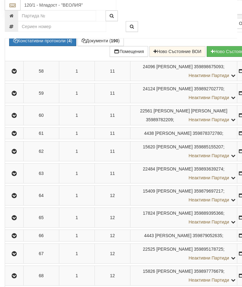
scroll to position [1275, 0]
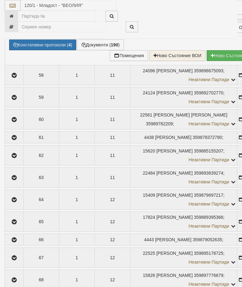
select select "10"
select select "1"
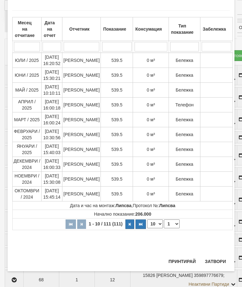
scroll to position [568, 0]
click at [215, 254] on div "Месец на отчитане Дата на отчет Отчетник Показание Консумация Тип показание Заб…" at bounding box center [121, 129] width 218 height 250
click at [213, 266] on button "Затвори" at bounding box center [215, 261] width 29 height 10
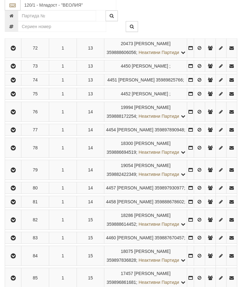
scroll to position [1541, 0]
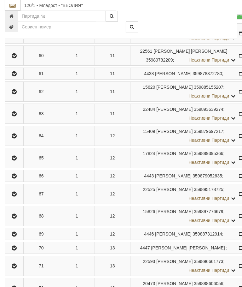
scroll to position [1345, 0]
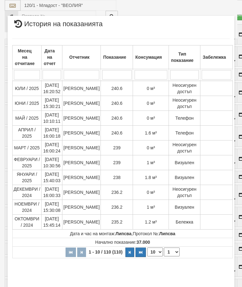
scroll to position [51, 0]
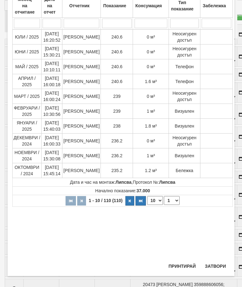
click at [214, 262] on button "Затвори" at bounding box center [215, 266] width 29 height 10
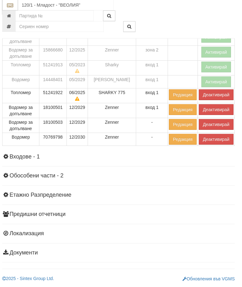
scroll to position [2280, 2]
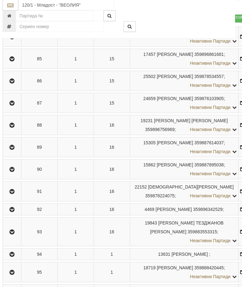
scroll to position [1822, 2]
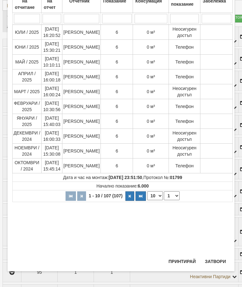
scroll to position [56, 0]
click at [215, 256] on button "Затвори" at bounding box center [215, 261] width 29 height 10
